Goal: Task Accomplishment & Management: Use online tool/utility

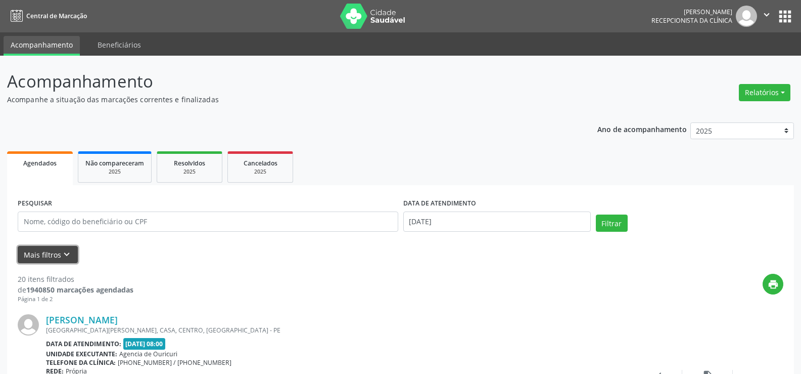
click at [51, 254] on button "Mais filtros keyboard_arrow_down" at bounding box center [48, 255] width 60 height 18
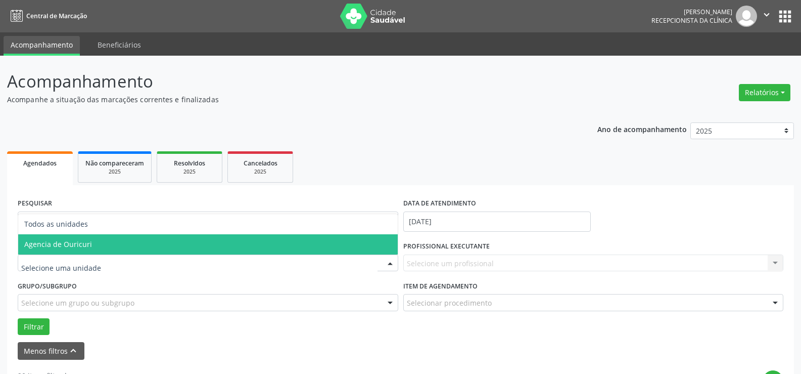
click at [73, 253] on span "Agencia de Ouricuri" at bounding box center [208, 244] width 380 height 20
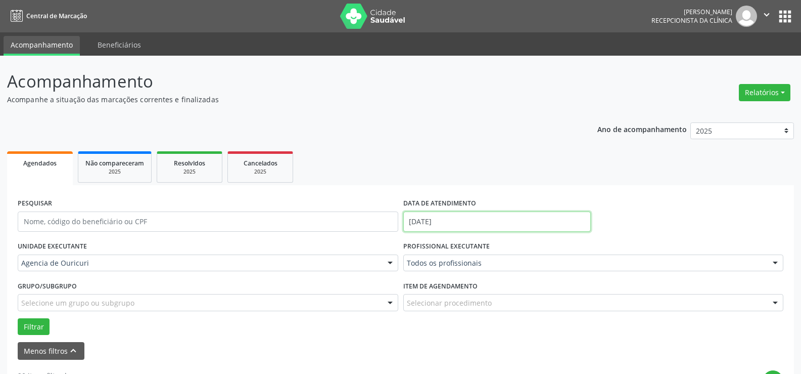
click at [496, 228] on input "[DATE]" at bounding box center [498, 221] width 188 height 20
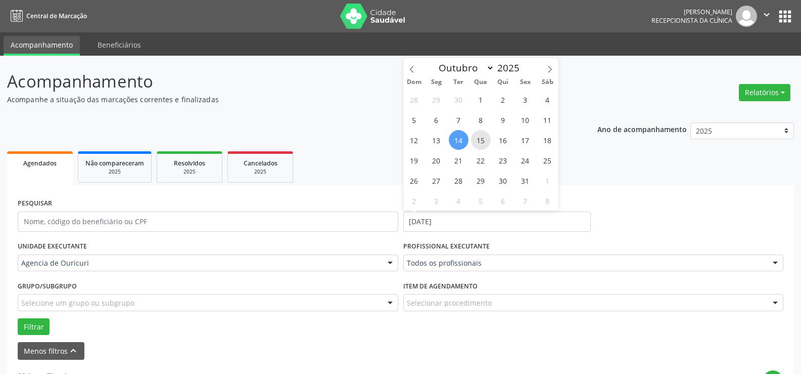
click at [484, 143] on span "15" at bounding box center [481, 140] width 20 height 20
type input "[DATE]"
click at [454, 140] on span "14" at bounding box center [459, 140] width 20 height 20
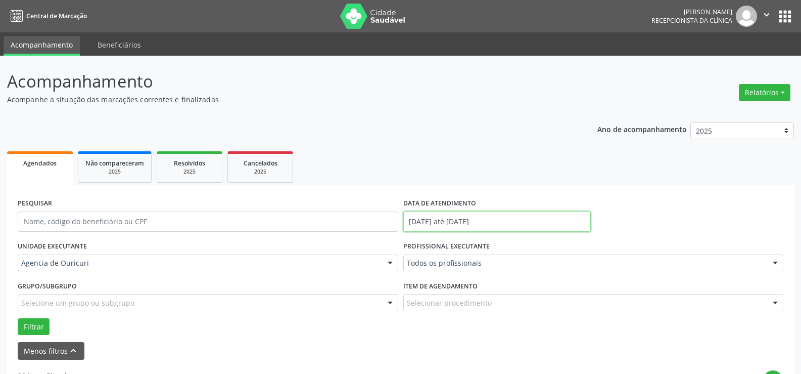
click at [464, 229] on input "[DATE] até [DATE]" at bounding box center [498, 221] width 188 height 20
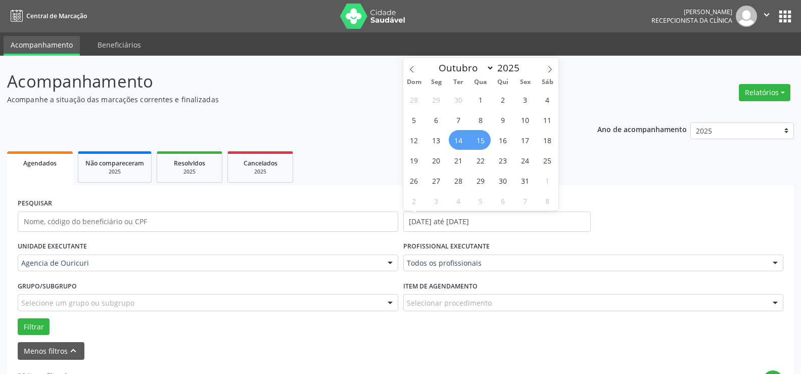
click at [464, 139] on span "14" at bounding box center [459, 140] width 20 height 20
type input "[DATE]"
click at [464, 139] on span "14" at bounding box center [459, 140] width 20 height 20
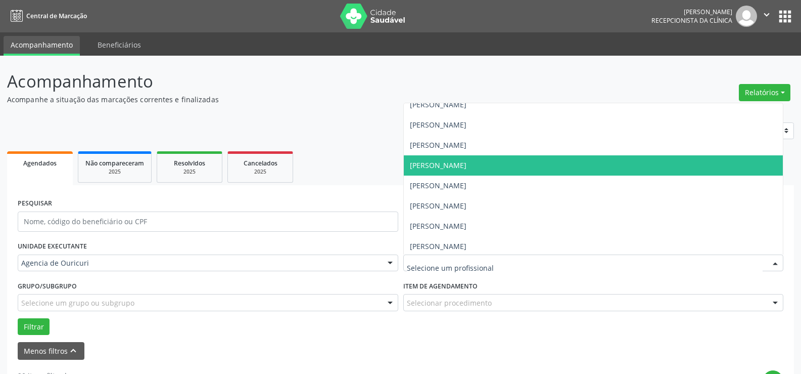
scroll to position [213, 0]
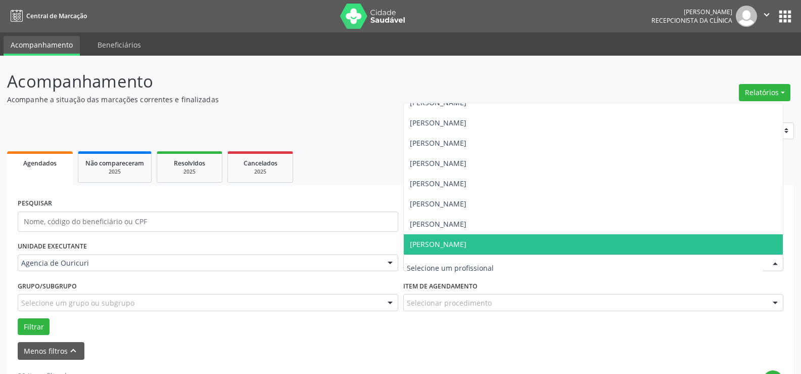
click at [461, 243] on span "[PERSON_NAME]" at bounding box center [438, 244] width 57 height 10
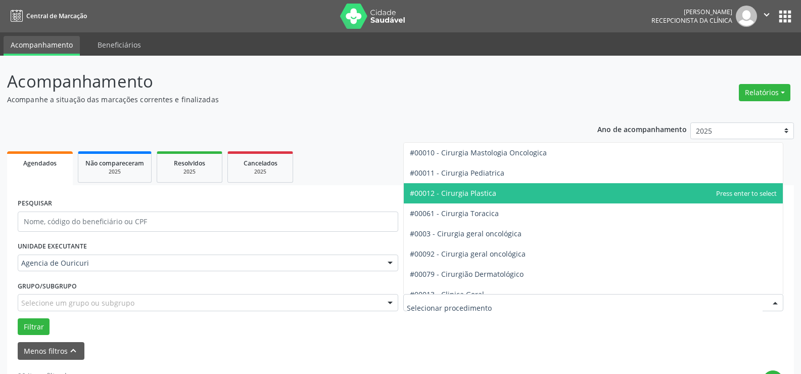
scroll to position [303, 0]
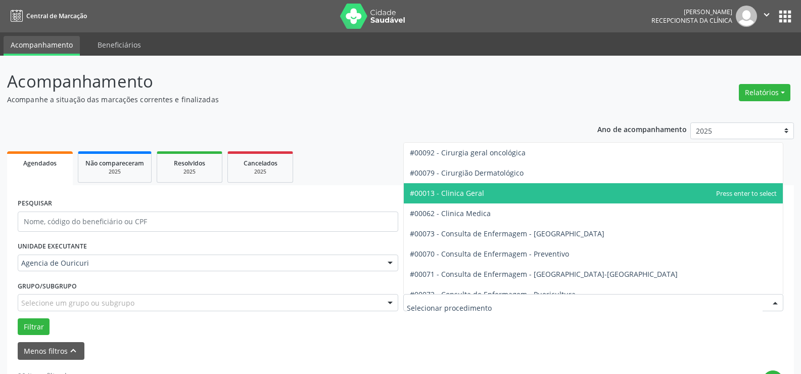
click at [491, 194] on span "#00013 - Clinica Geral" at bounding box center [594, 193] width 380 height 20
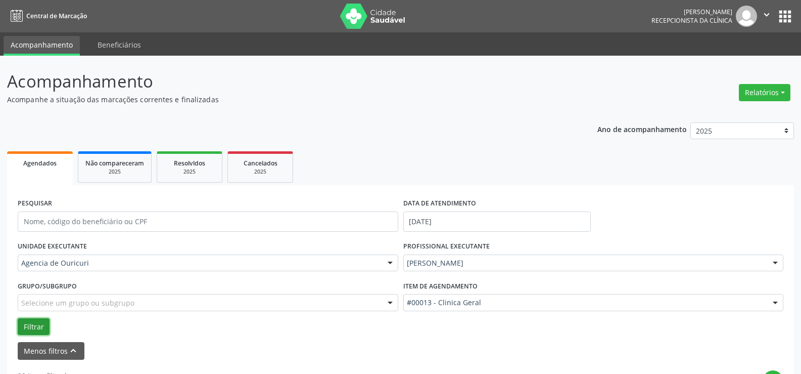
click at [42, 323] on button "Filtrar" at bounding box center [34, 326] width 32 height 17
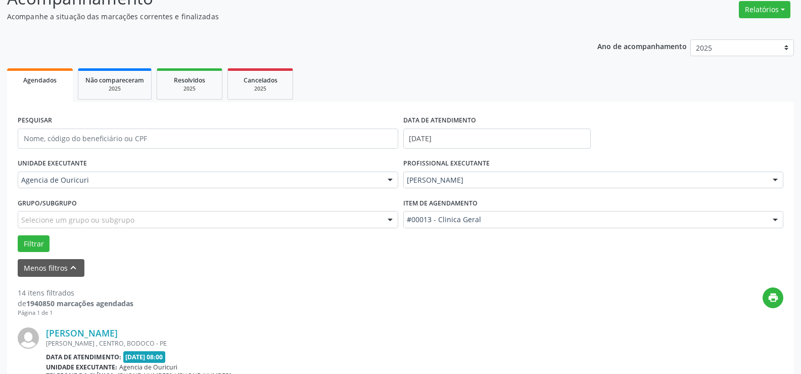
scroll to position [0, 0]
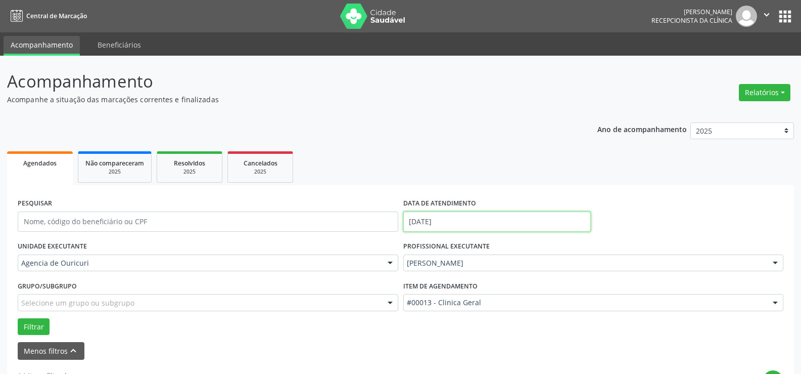
click at [426, 221] on input "[DATE]" at bounding box center [498, 221] width 188 height 20
click at [457, 131] on span "14" at bounding box center [459, 140] width 20 height 20
type input "[DATE]"
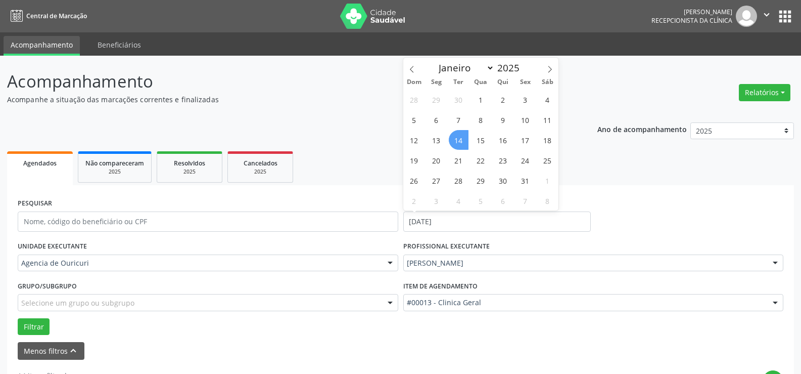
click at [463, 147] on span "14" at bounding box center [459, 140] width 20 height 20
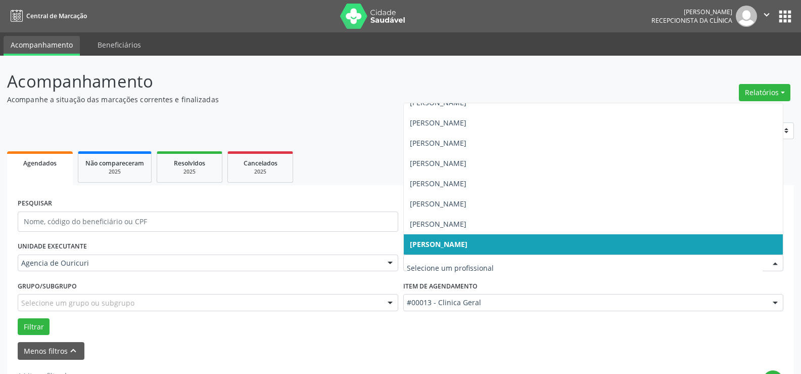
click at [460, 269] on div at bounding box center [594, 262] width 381 height 17
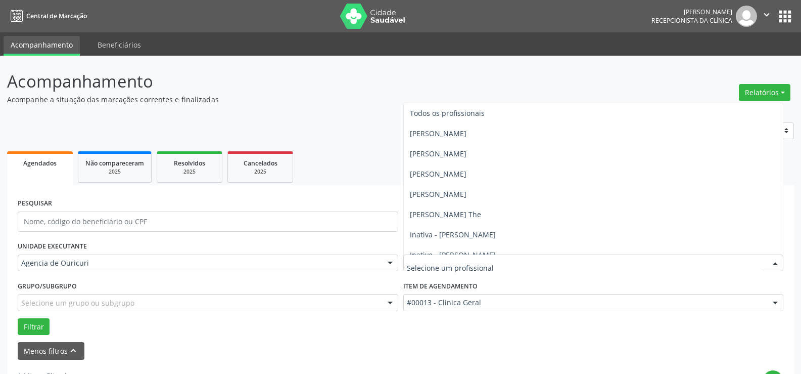
scroll to position [101, 0]
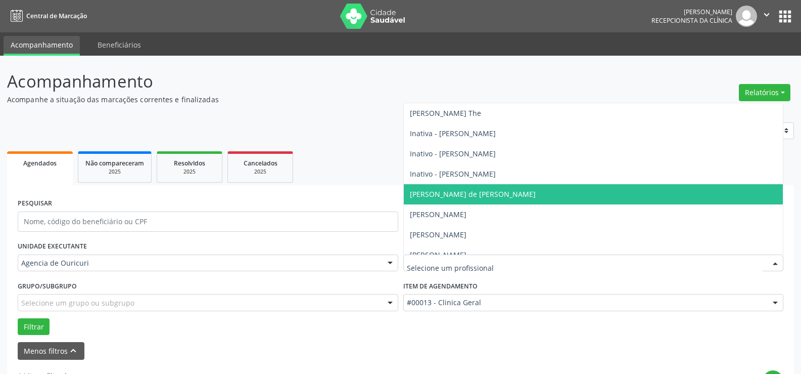
click at [442, 193] on span "[PERSON_NAME] de [PERSON_NAME]" at bounding box center [473, 194] width 126 height 10
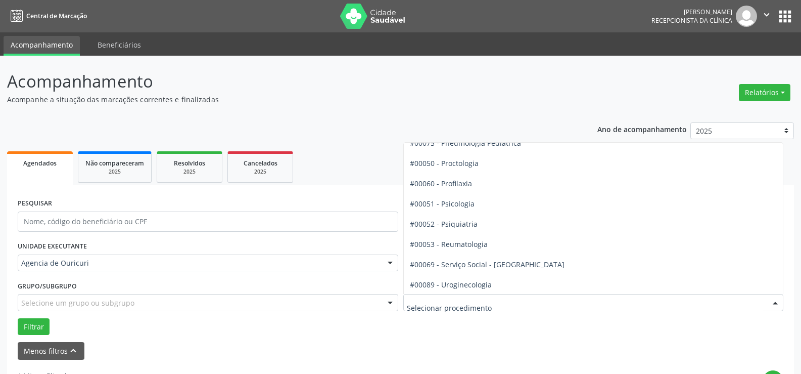
scroll to position [1669, 0]
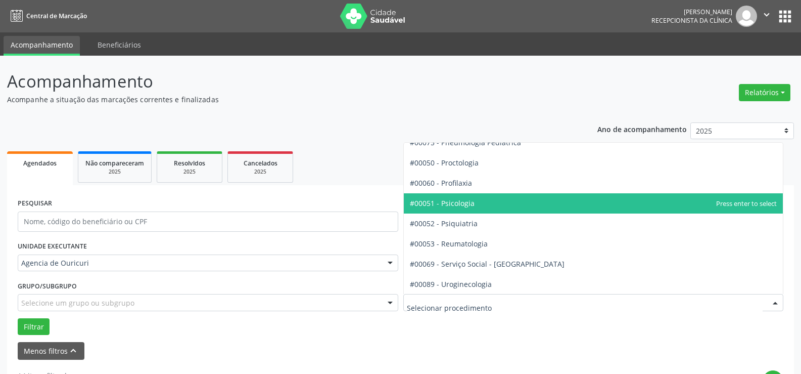
click at [468, 200] on span "#00051 - Psicologia" at bounding box center [442, 203] width 65 height 10
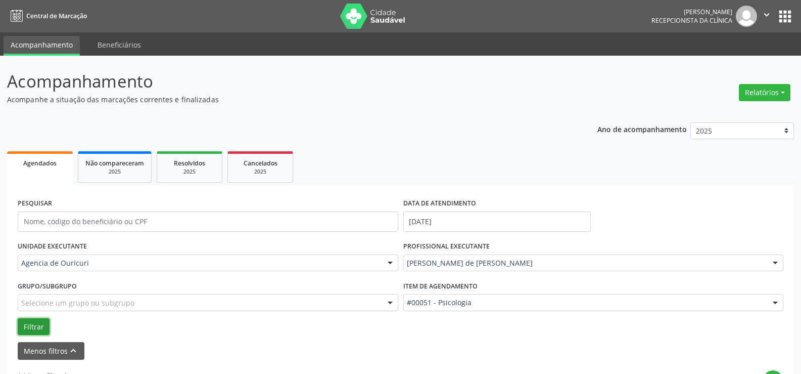
click at [37, 329] on button "Filtrar" at bounding box center [34, 326] width 32 height 17
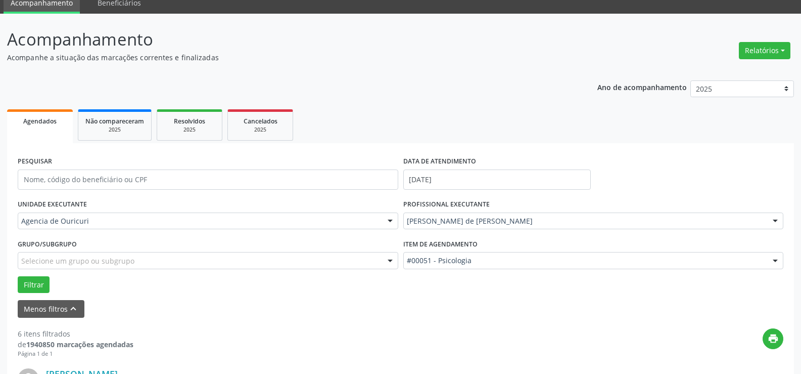
scroll to position [0, 0]
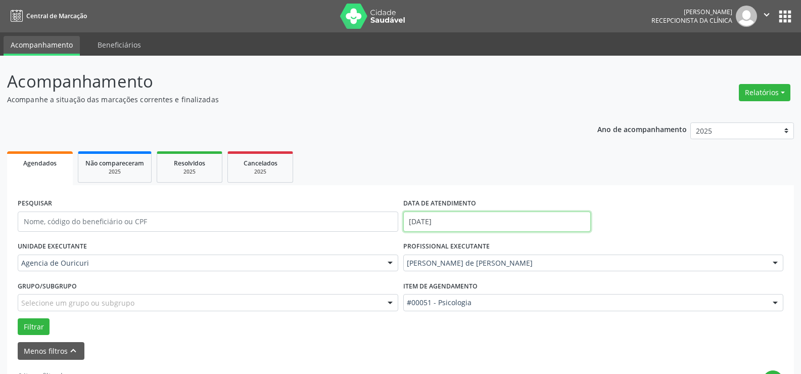
click at [483, 216] on input "[DATE]" at bounding box center [498, 221] width 188 height 20
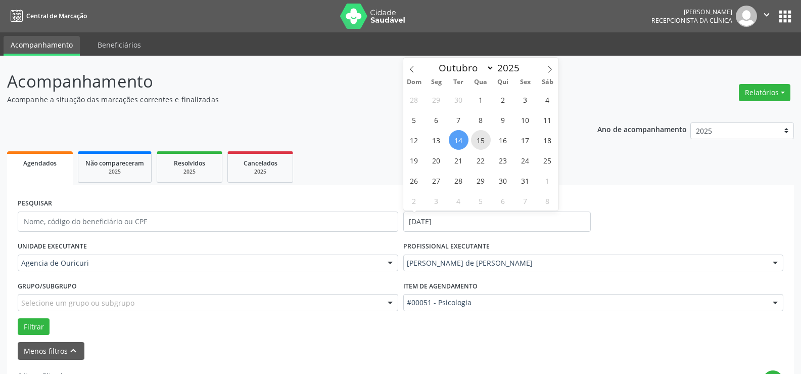
click at [483, 144] on span "15" at bounding box center [481, 140] width 20 height 20
type input "[DATE]"
click at [483, 144] on span "15" at bounding box center [481, 140] width 20 height 20
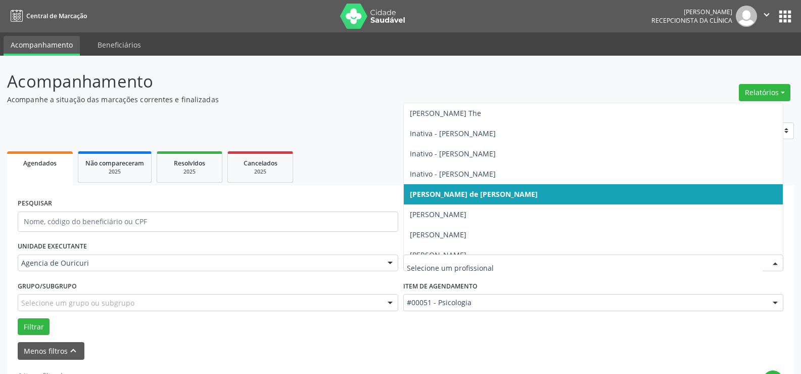
click at [470, 192] on span "[PERSON_NAME] de [PERSON_NAME]" at bounding box center [474, 194] width 128 height 10
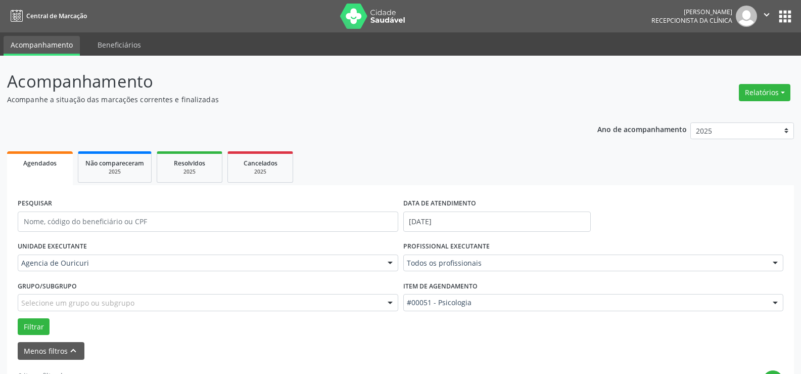
click at [475, 252] on label "PROFISSIONAL EXECUTANTE" at bounding box center [447, 247] width 86 height 16
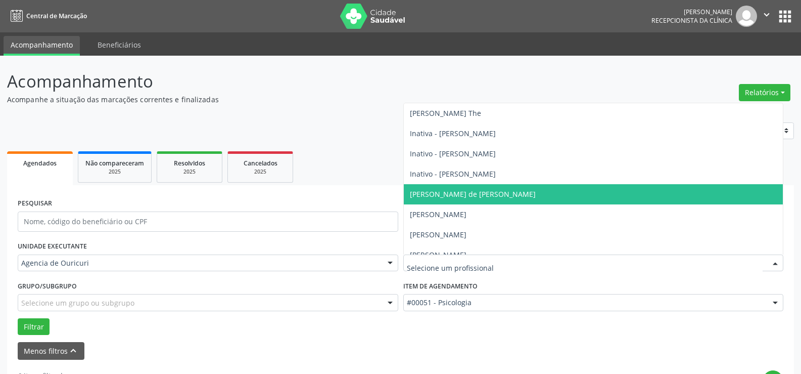
click at [453, 199] on span "[PERSON_NAME] de [PERSON_NAME]" at bounding box center [594, 194] width 380 height 20
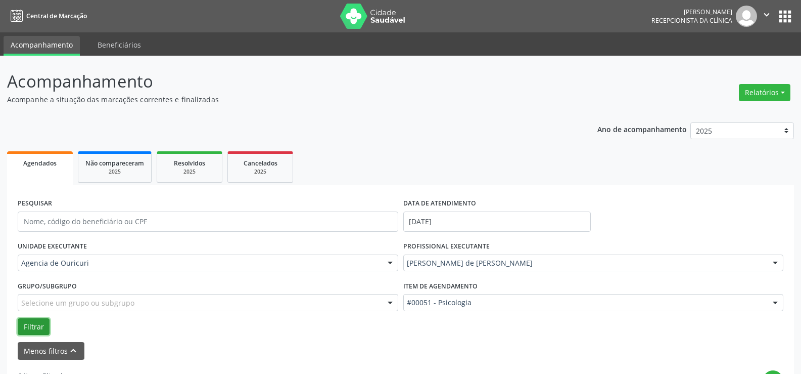
click at [33, 329] on button "Filtrar" at bounding box center [34, 326] width 32 height 17
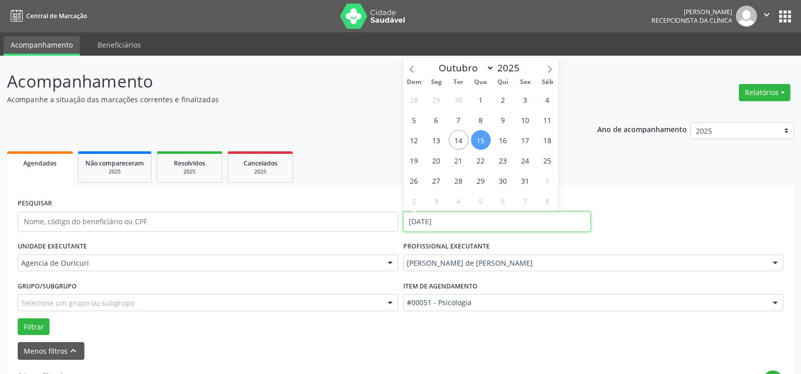
click at [480, 213] on input "[DATE]" at bounding box center [498, 221] width 188 height 20
click at [487, 140] on span "15" at bounding box center [481, 140] width 20 height 20
type input "[DATE]"
click at [487, 140] on span "15" at bounding box center [481, 140] width 20 height 20
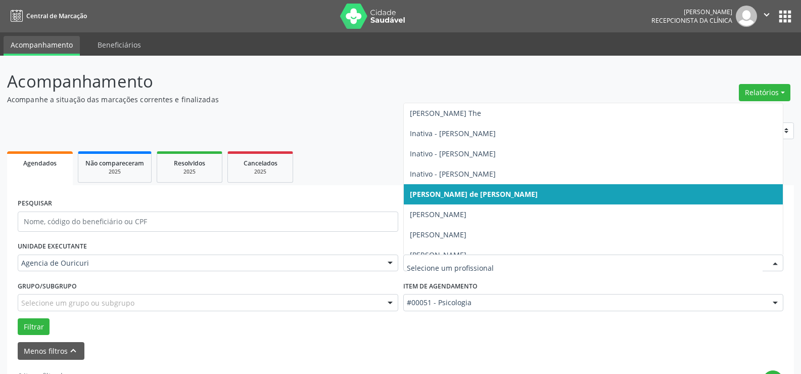
click at [438, 196] on span "[PERSON_NAME] de [PERSON_NAME]" at bounding box center [474, 194] width 128 height 10
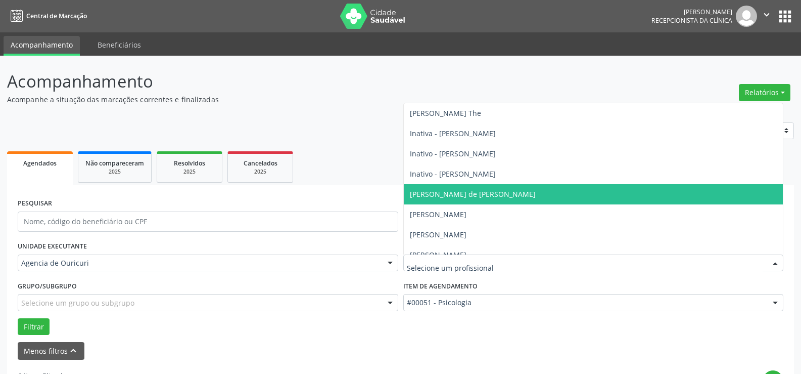
click at [459, 187] on span "[PERSON_NAME] de [PERSON_NAME]" at bounding box center [594, 194] width 380 height 20
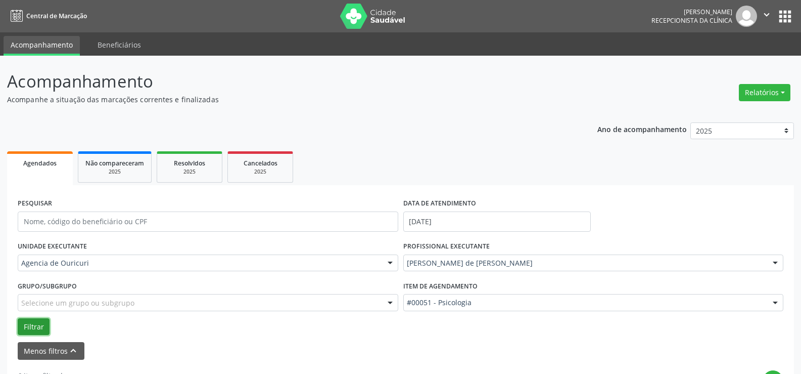
click at [28, 323] on button "Filtrar" at bounding box center [34, 326] width 32 height 17
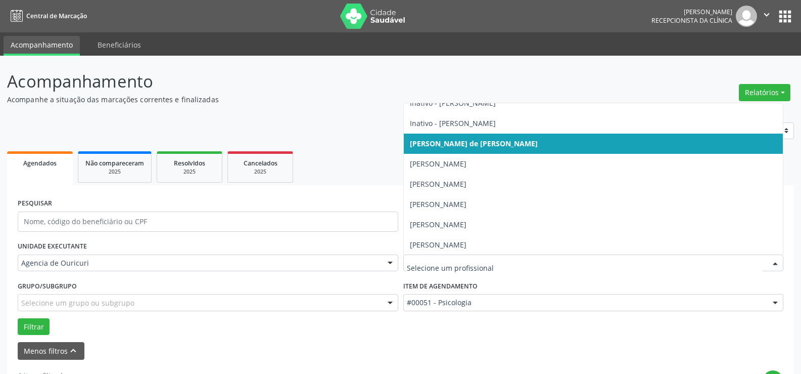
scroll to position [213, 0]
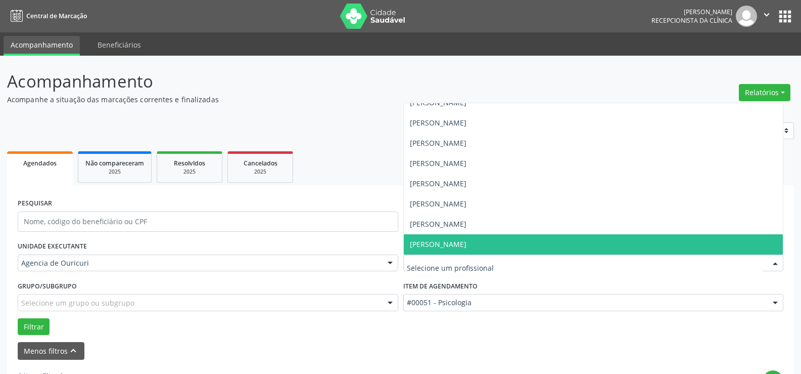
click at [443, 240] on span "[PERSON_NAME]" at bounding box center [438, 244] width 57 height 10
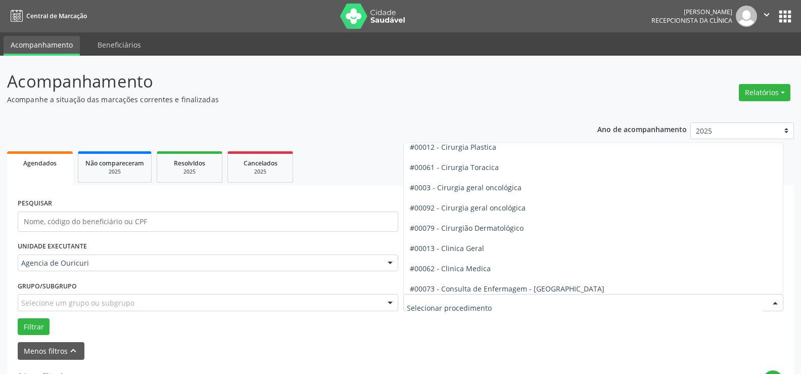
scroll to position [263, 0]
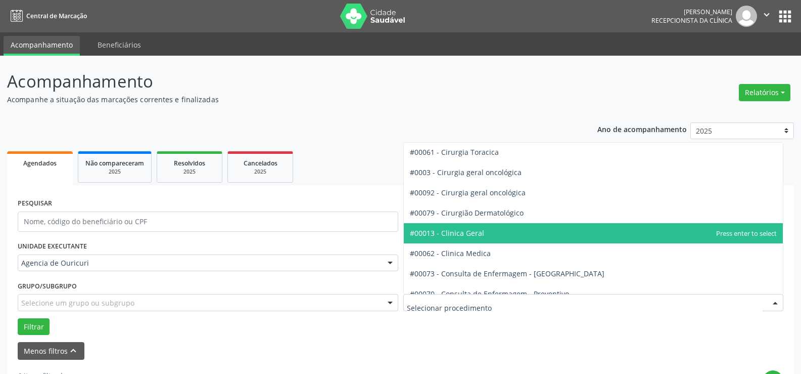
click at [465, 232] on span "#00013 - Clinica Geral" at bounding box center [447, 233] width 74 height 10
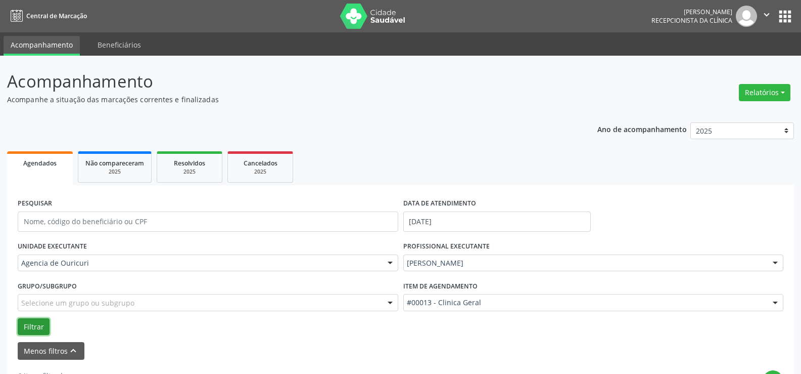
click at [28, 323] on button "Filtrar" at bounding box center [34, 326] width 32 height 17
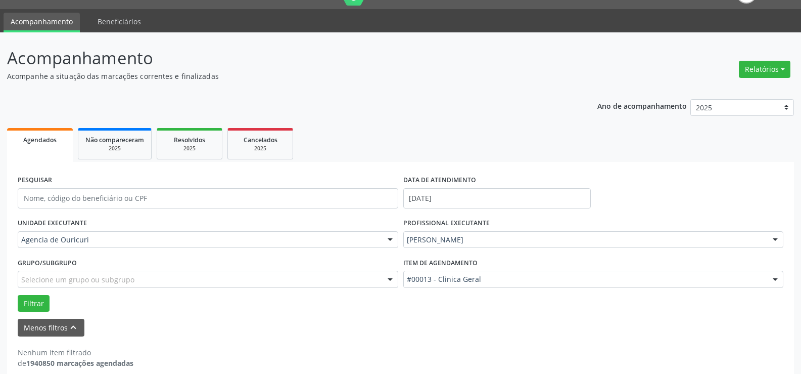
scroll to position [35, 0]
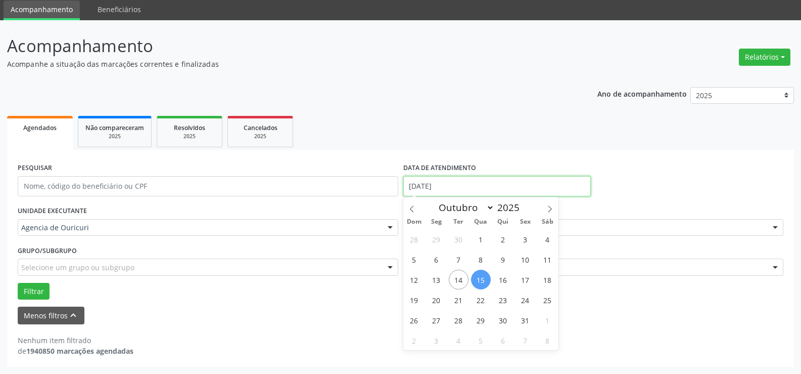
click at [504, 183] on input "[DATE]" at bounding box center [498, 186] width 188 height 20
click at [455, 278] on span "14" at bounding box center [459, 280] width 20 height 20
type input "[DATE]"
click at [455, 278] on span "14" at bounding box center [459, 280] width 20 height 20
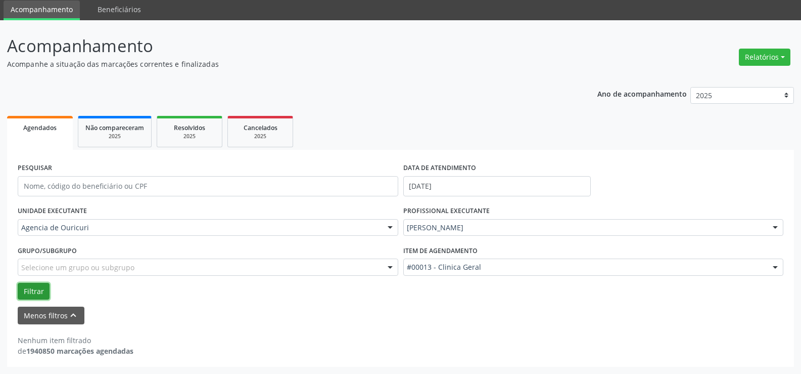
click at [38, 295] on button "Filtrar" at bounding box center [34, 291] width 32 height 17
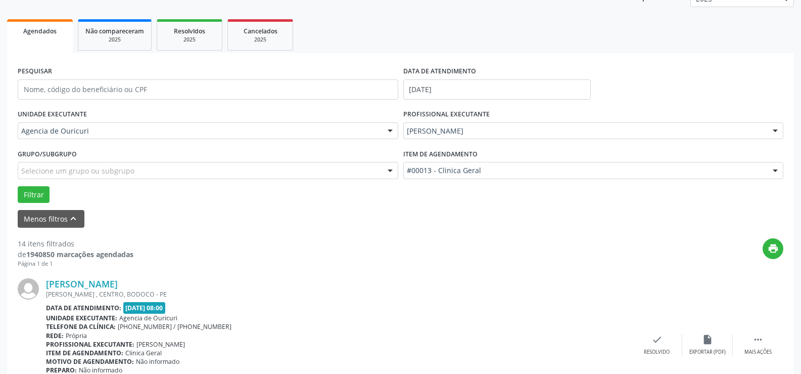
scroll to position [0, 0]
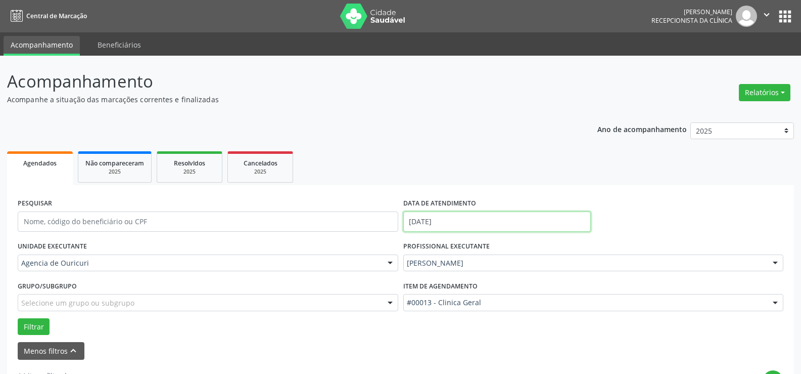
click at [454, 223] on input "[DATE]" at bounding box center [498, 221] width 188 height 20
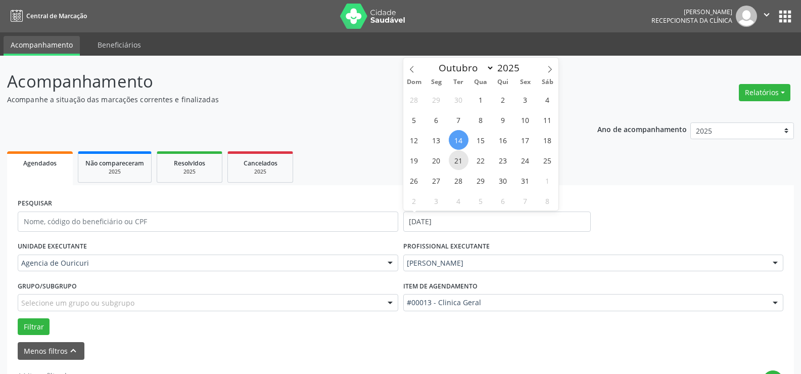
click at [456, 157] on span "21" at bounding box center [459, 160] width 20 height 20
type input "[DATE]"
click at [457, 159] on span "21" at bounding box center [459, 160] width 20 height 20
click at [23, 321] on button "Filtrar" at bounding box center [34, 326] width 32 height 17
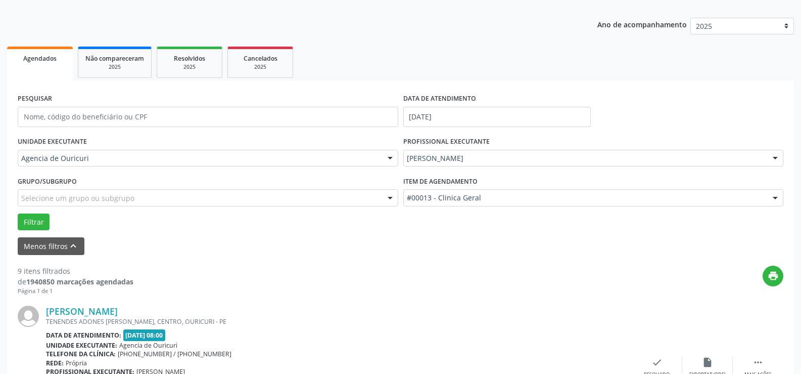
scroll to position [152, 0]
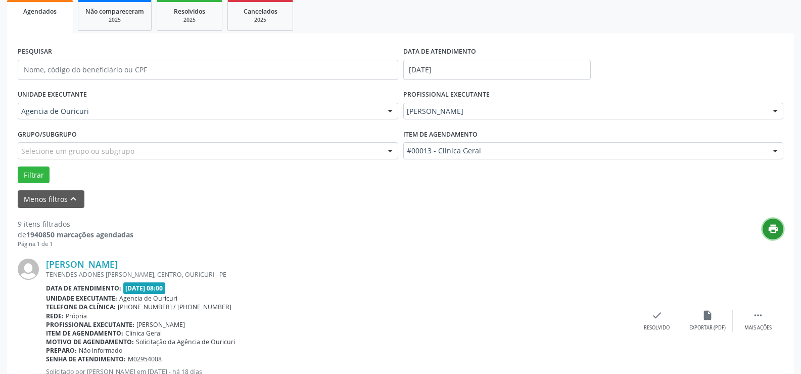
click at [764, 231] on button "print" at bounding box center [773, 228] width 21 height 21
